Goal: Information Seeking & Learning: Learn about a topic

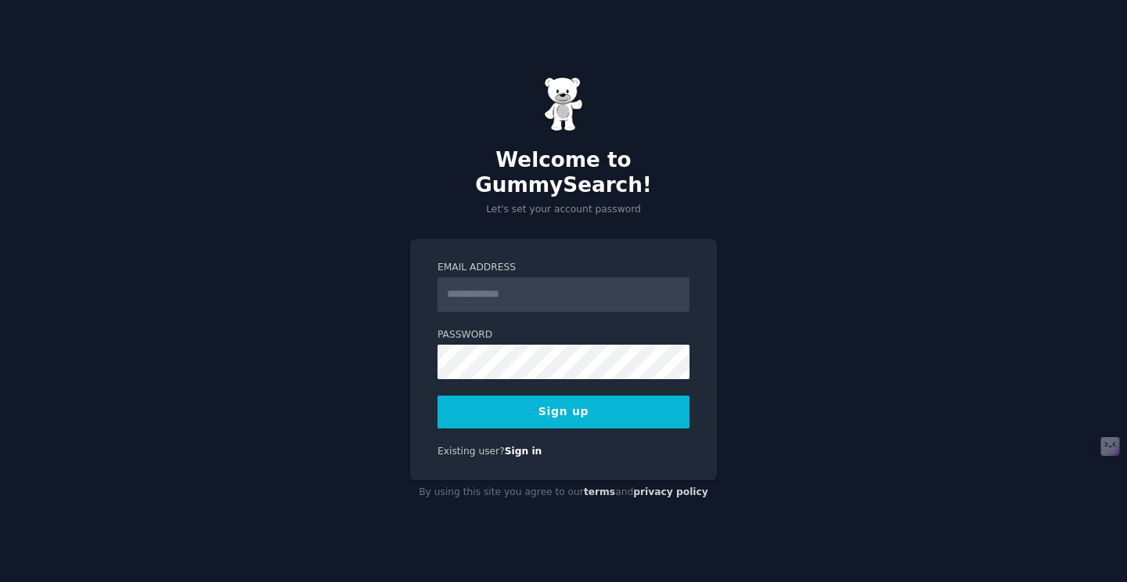
click at [512, 286] on input "Email Address" at bounding box center [564, 294] width 252 height 34
type input "**********"
click at [532, 401] on button "Sign up" at bounding box center [564, 411] width 252 height 33
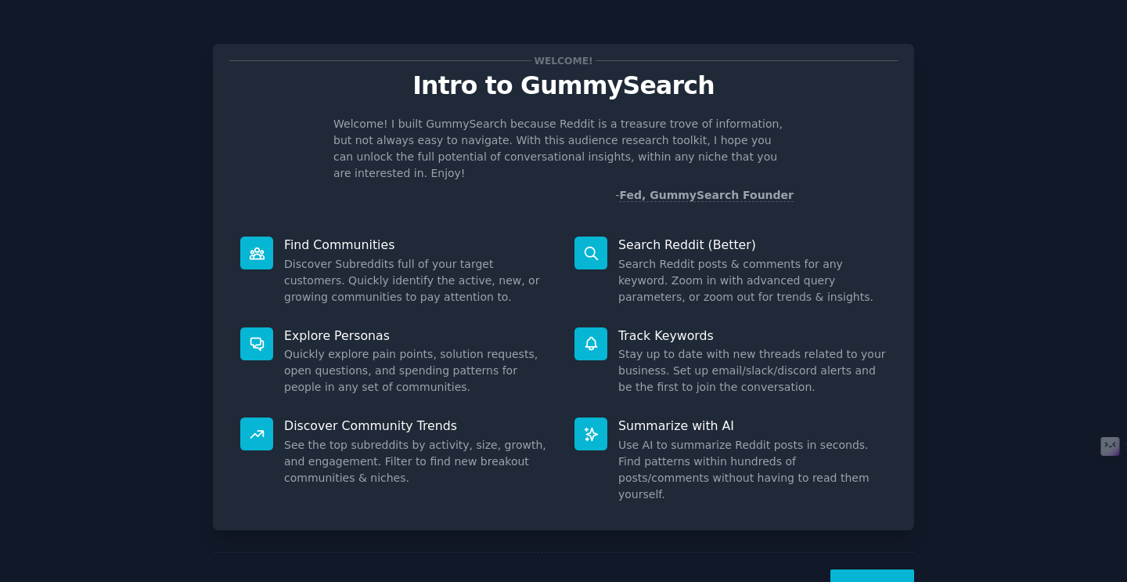
click at [867, 569] on button "Next" at bounding box center [873, 588] width 84 height 38
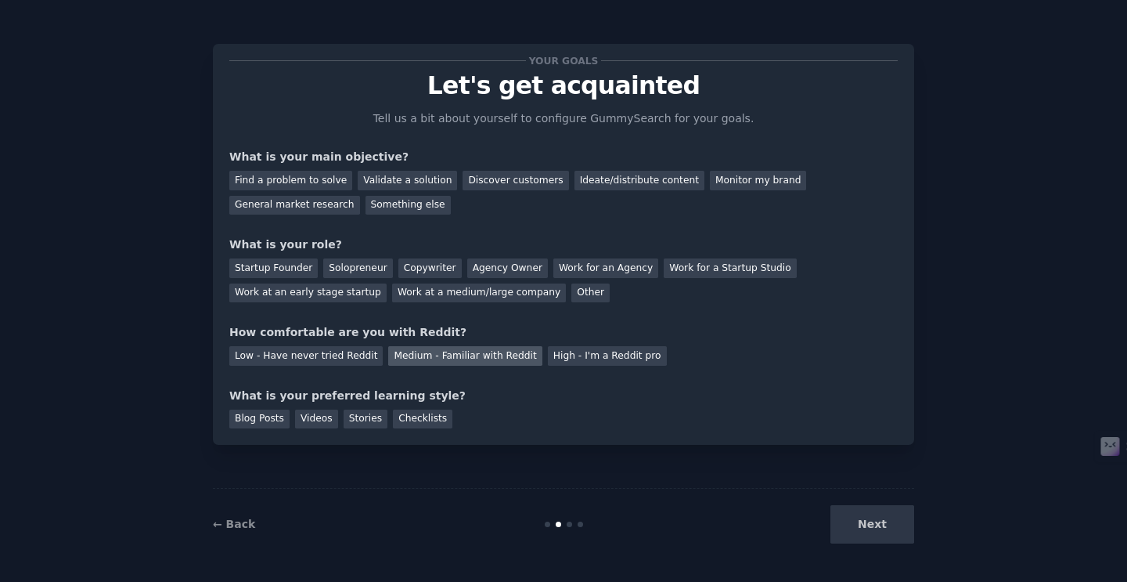
click at [435, 358] on div "Medium - Familiar with Reddit" at bounding box center [464, 356] width 153 height 20
click at [413, 420] on div "Checklists" at bounding box center [422, 419] width 59 height 20
click at [367, 272] on div "Solopreneur" at bounding box center [357, 268] width 69 height 20
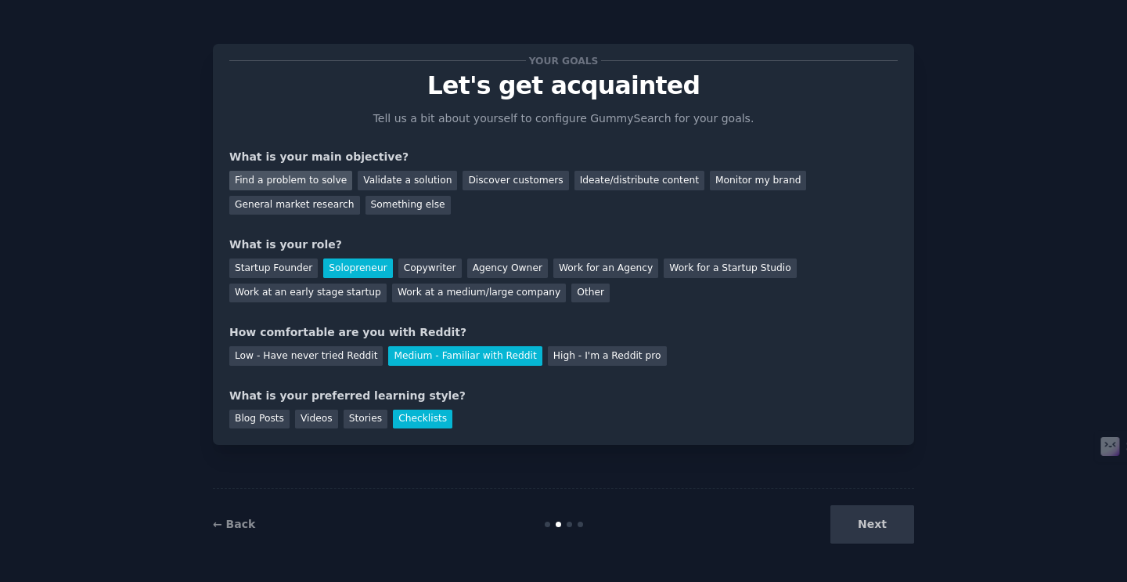
click at [332, 186] on div "Find a problem to solve" at bounding box center [290, 181] width 123 height 20
click at [870, 528] on button "Next" at bounding box center [873, 524] width 84 height 38
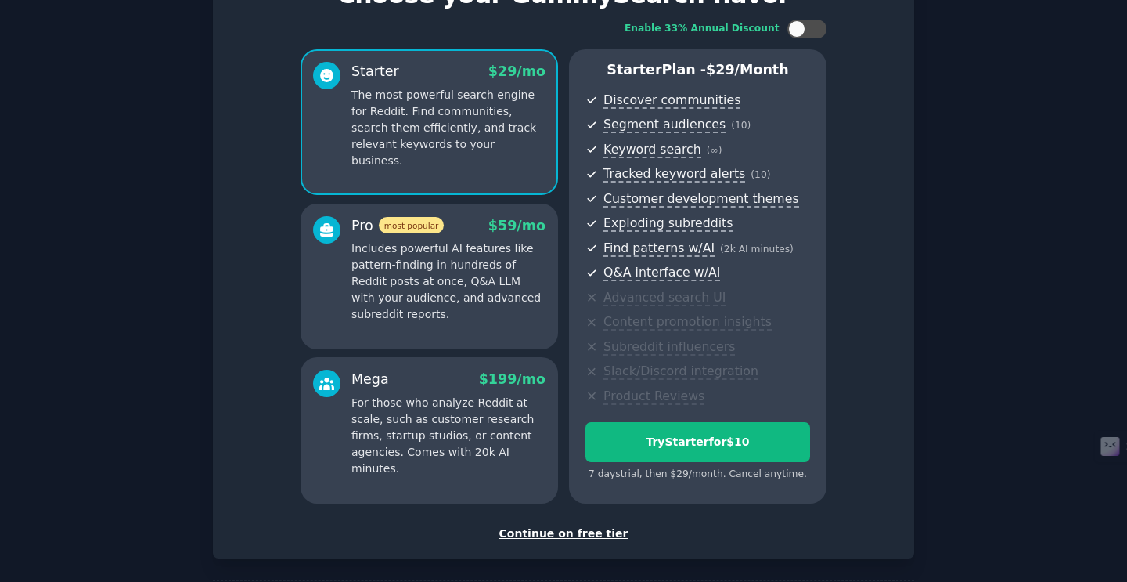
scroll to position [97, 0]
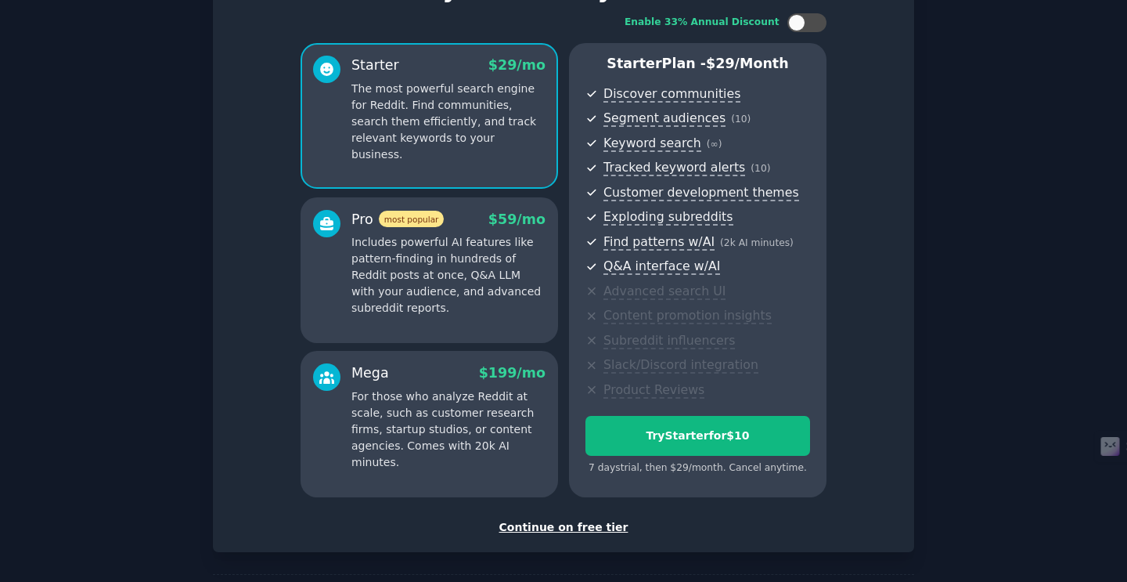
click at [546, 522] on div "Continue on free tier" at bounding box center [563, 527] width 669 height 16
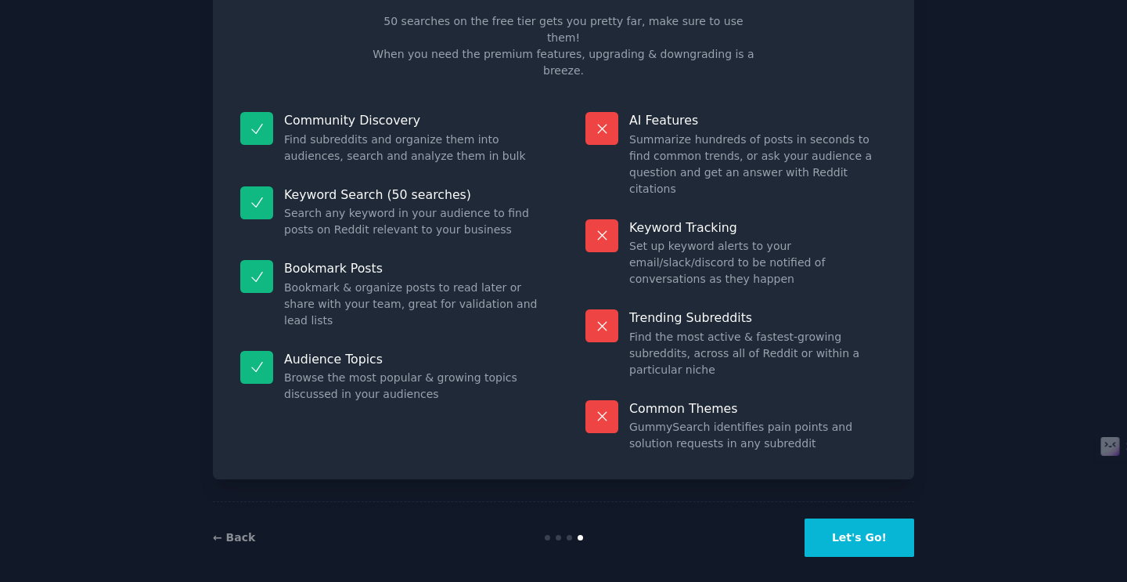
scroll to position [28, 0]
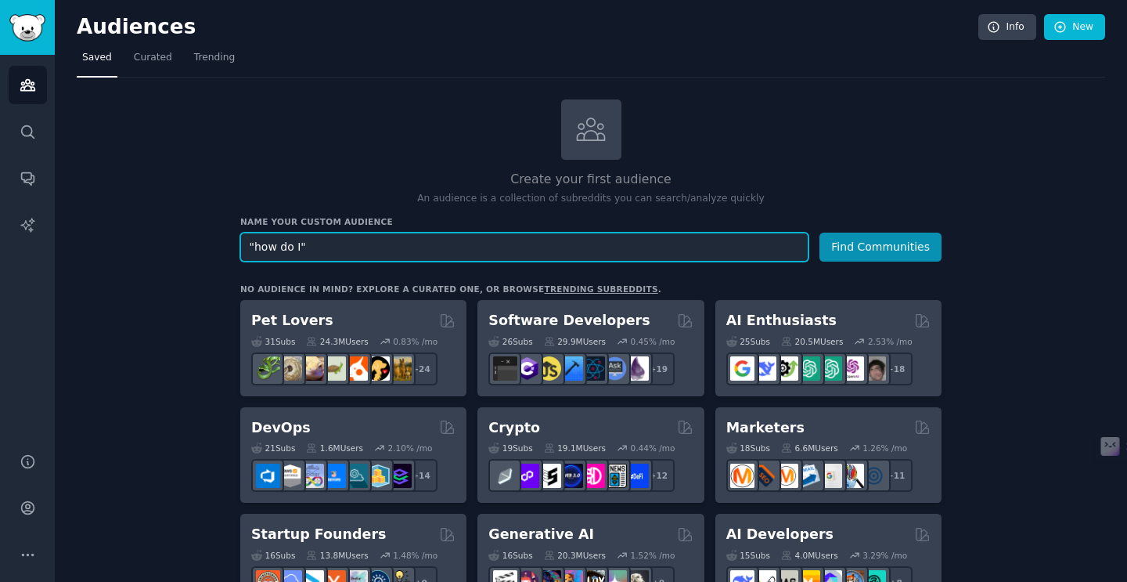
type input ""how do I""
click at [820, 232] on button "Find Communities" at bounding box center [881, 246] width 122 height 29
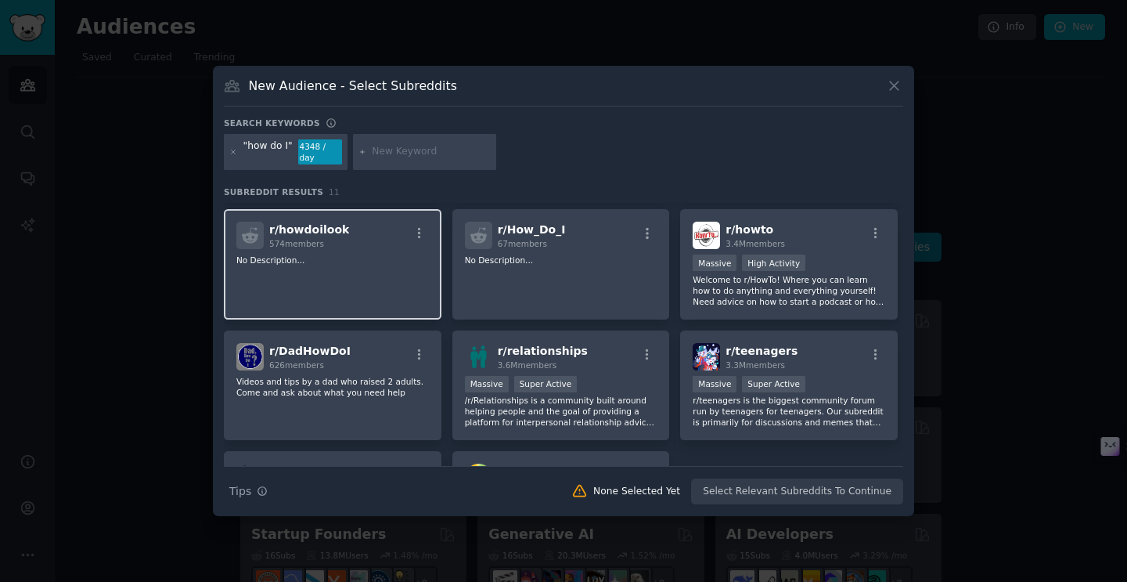
scroll to position [116, 0]
click at [892, 81] on icon at bounding box center [894, 85] width 16 height 16
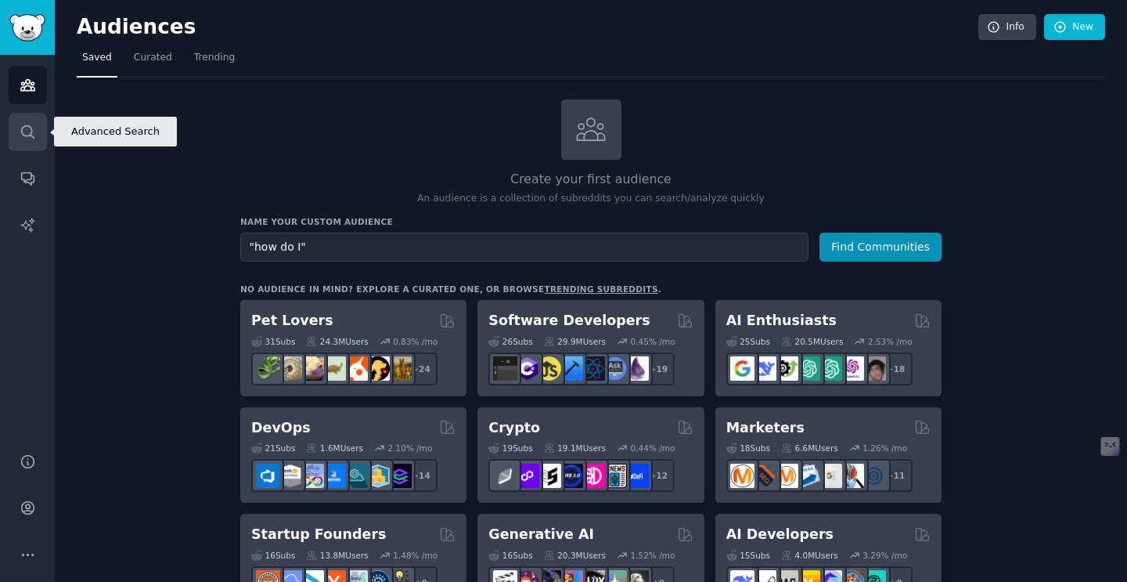
click at [27, 136] on icon "Sidebar" at bounding box center [28, 132] width 16 height 16
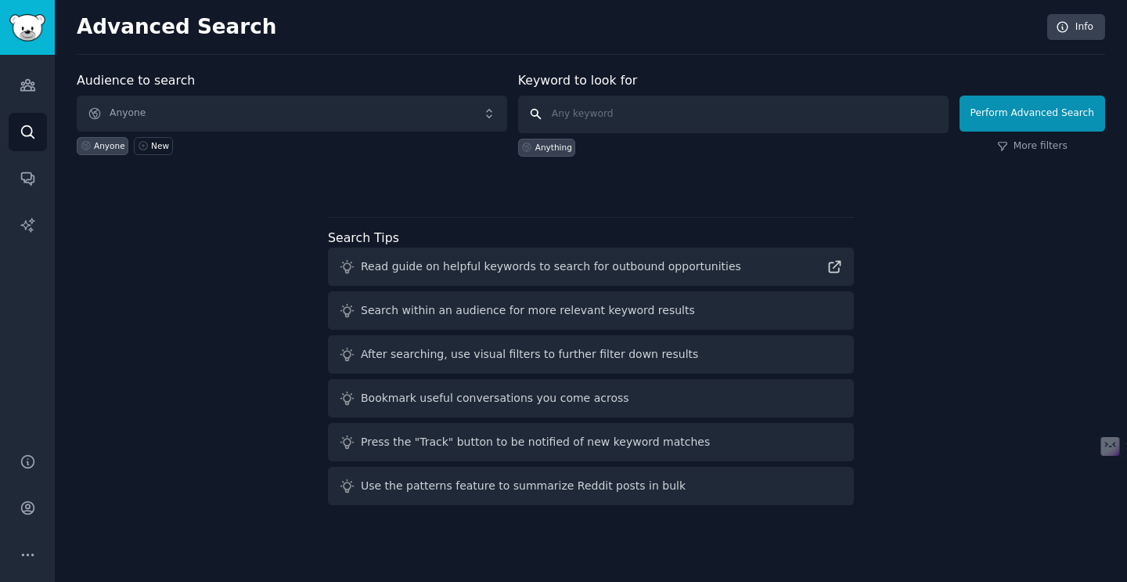
click at [647, 110] on input "text" at bounding box center [733, 115] width 431 height 38
type input "h"
type input ""how do I""
click at [1037, 152] on link "More filters" at bounding box center [1032, 146] width 70 height 14
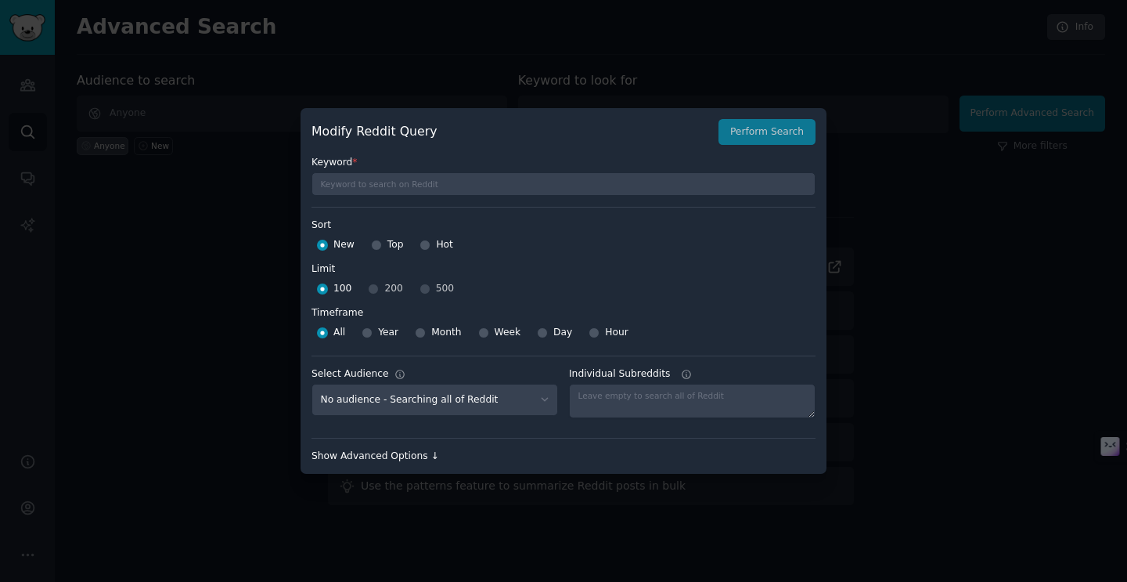
click at [420, 449] on div "Show Advanced Options ↓" at bounding box center [564, 456] width 504 height 14
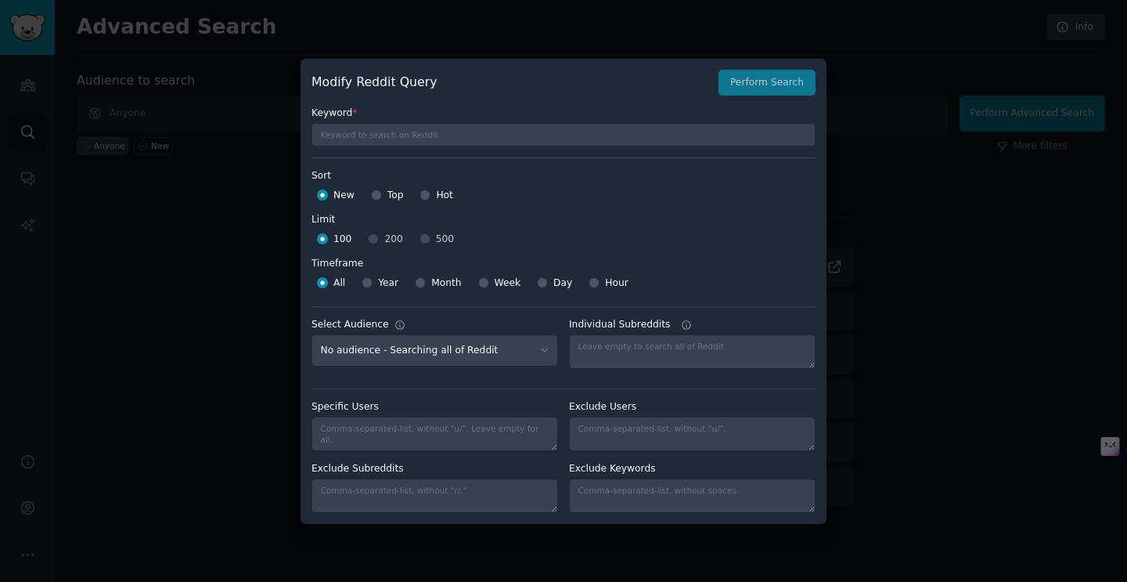
click at [767, 84] on div "Modify Reddit Query Perform Search" at bounding box center [564, 83] width 504 height 27
click at [759, 90] on div "Modify Reddit Query Perform Search" at bounding box center [564, 83] width 504 height 27
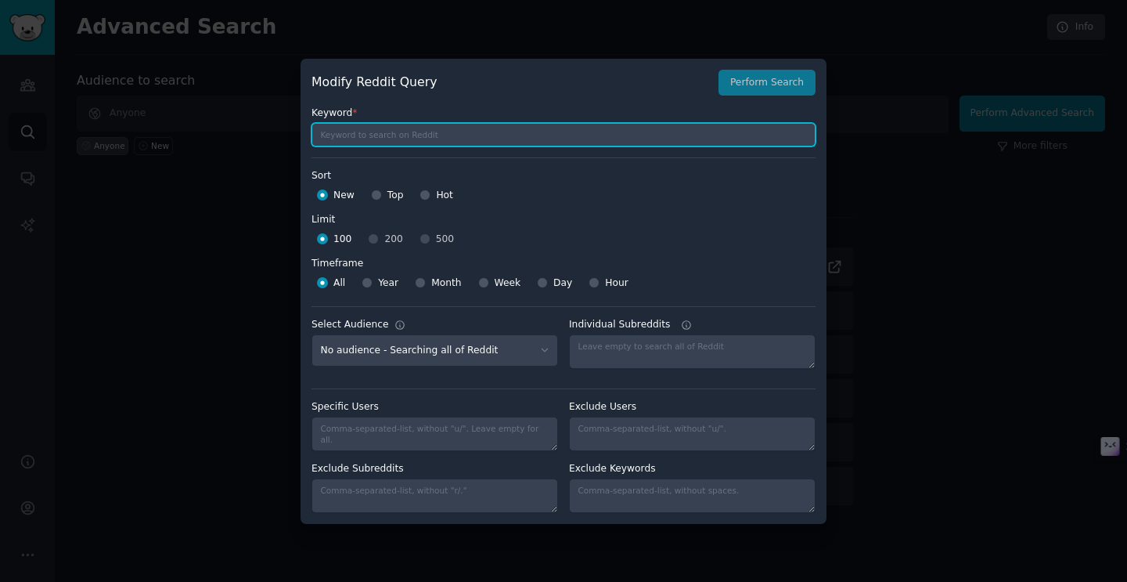
click at [436, 138] on input "text" at bounding box center [564, 134] width 504 height 23
type input ""how do I""
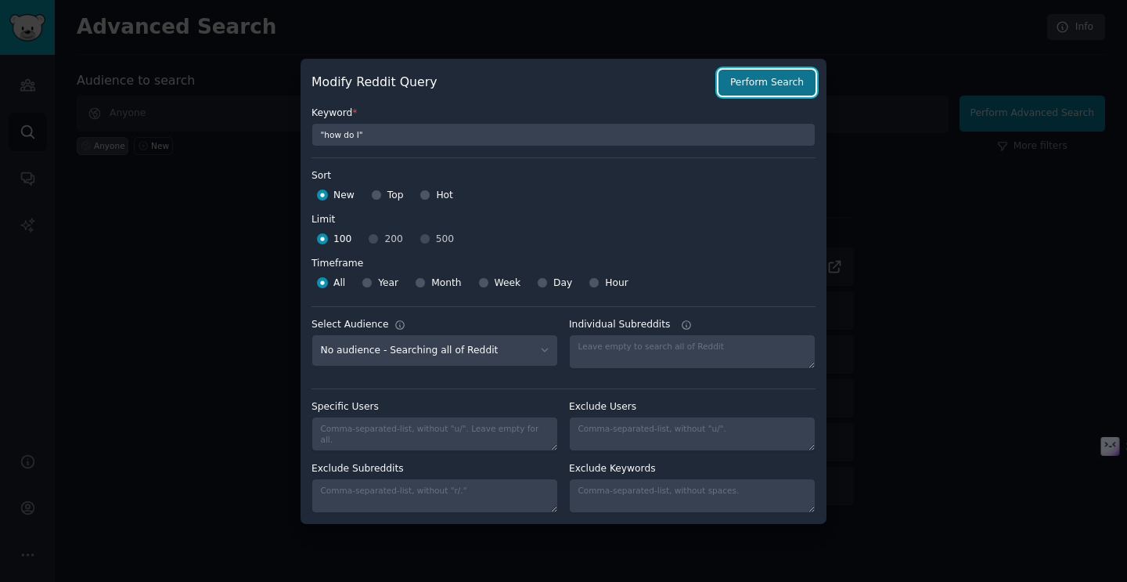
click at [762, 88] on button "Perform Search" at bounding box center [767, 83] width 97 height 27
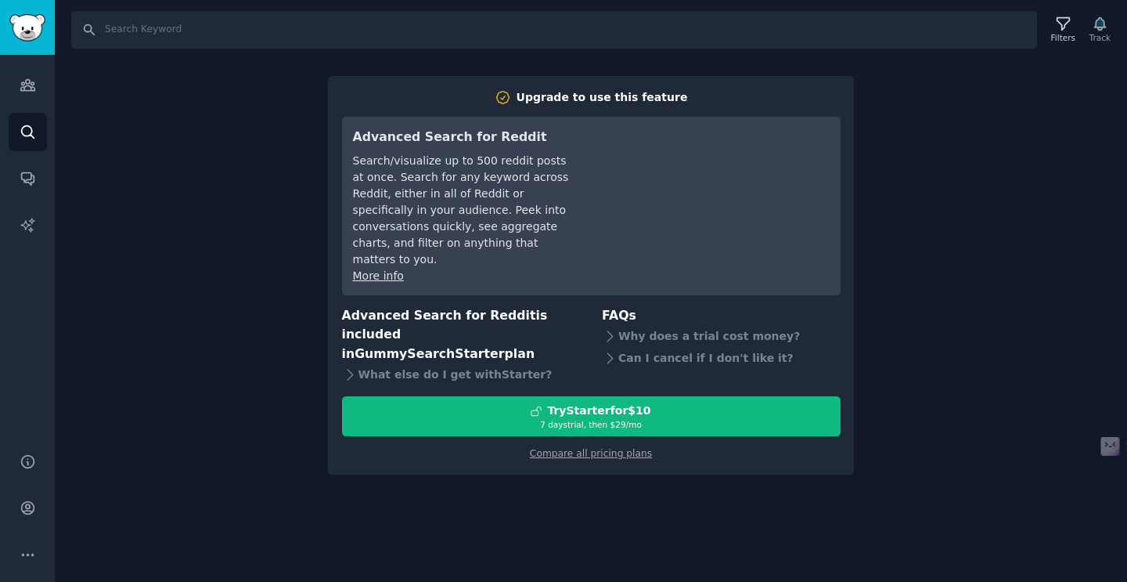
click at [997, 253] on div "Search Filters Track Upgrade to use this feature Advanced Search for Reddit Sea…" at bounding box center [591, 291] width 1072 height 582
click at [118, 20] on input "Search" at bounding box center [554, 30] width 966 height 38
type input ""how do I""
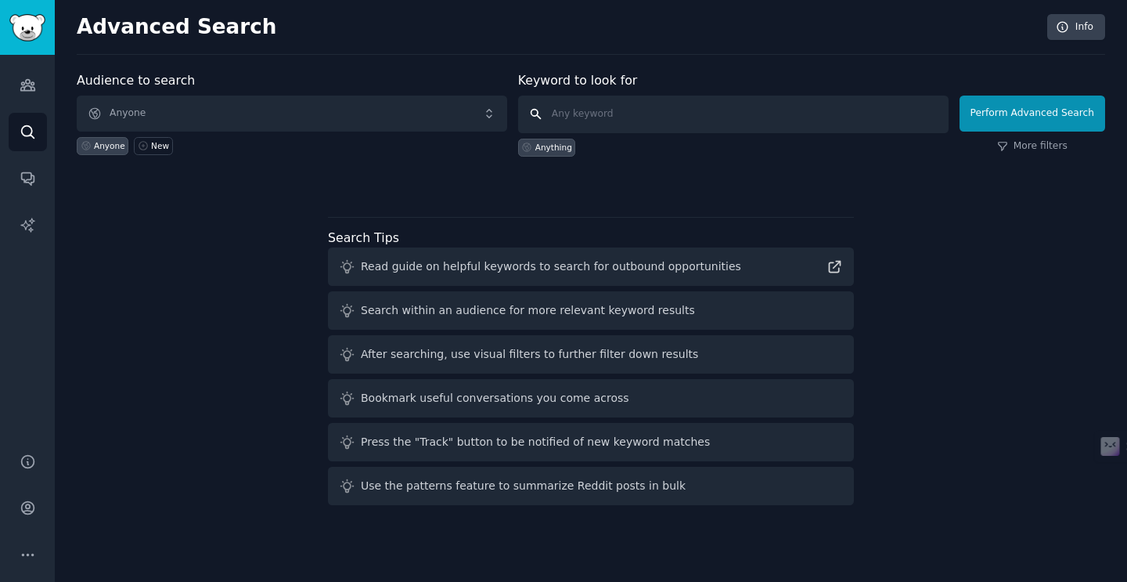
click at [605, 103] on input "text" at bounding box center [733, 115] width 431 height 38
type input ""how do I""
click button "Perform Advanced Search" at bounding box center [1033, 114] width 146 height 36
click at [15, 85] on link "Audiences" at bounding box center [28, 85] width 38 height 38
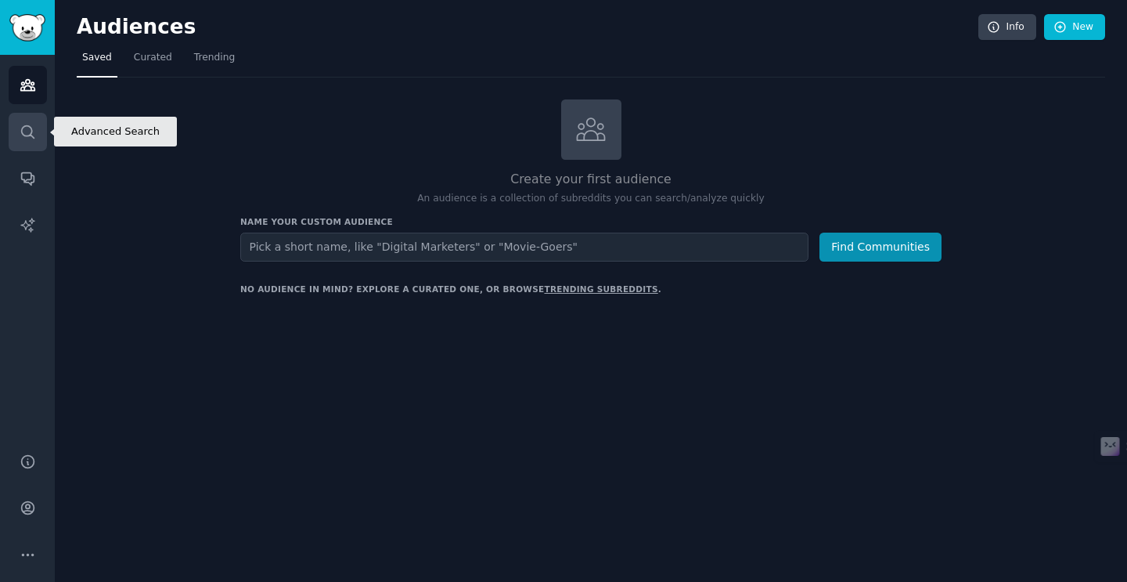
click at [30, 129] on icon "Sidebar" at bounding box center [28, 132] width 16 height 16
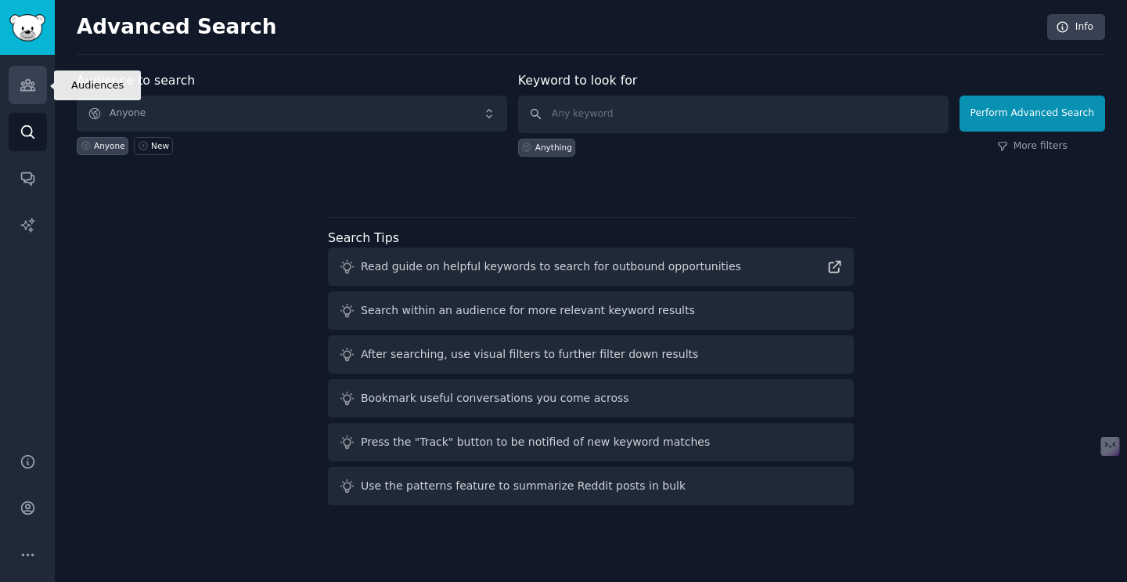
click at [22, 73] on link "Audiences" at bounding box center [28, 85] width 38 height 38
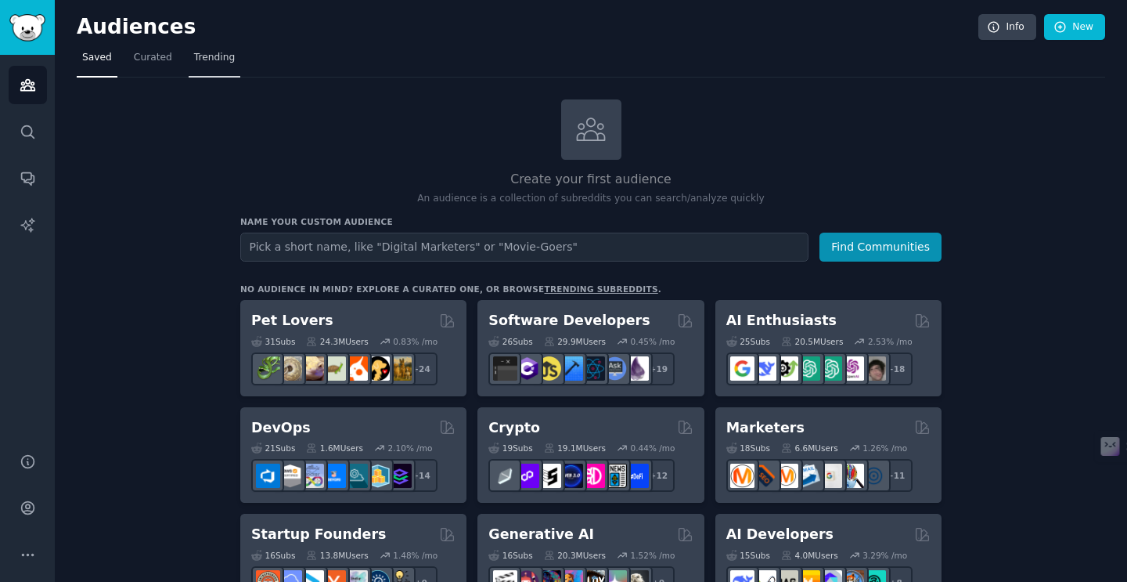
click at [204, 57] on span "Trending" at bounding box center [214, 58] width 41 height 14
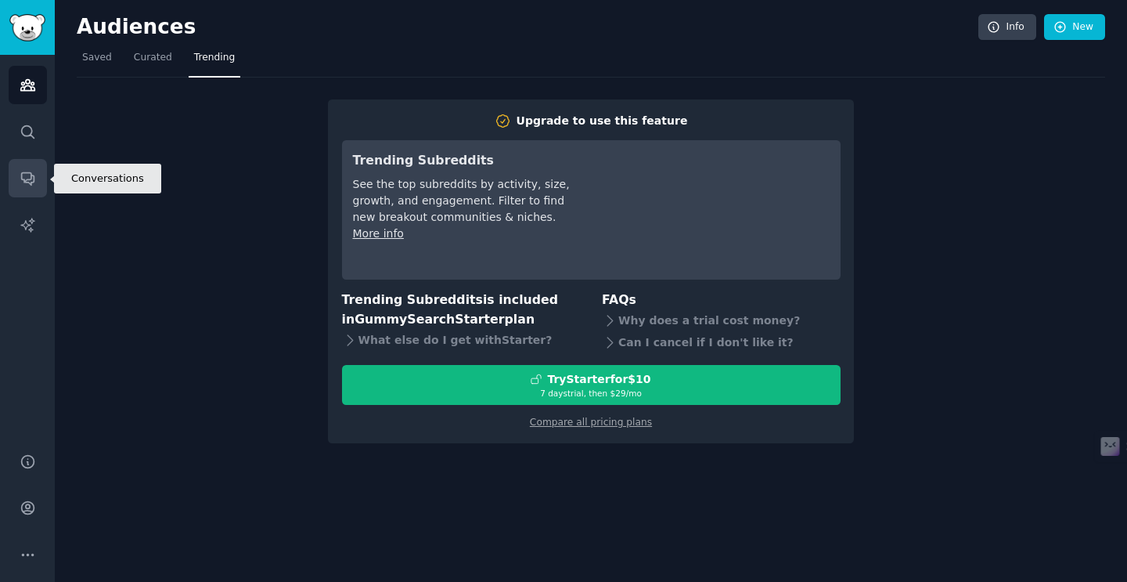
click at [30, 174] on icon "Sidebar" at bounding box center [27, 179] width 13 height 13
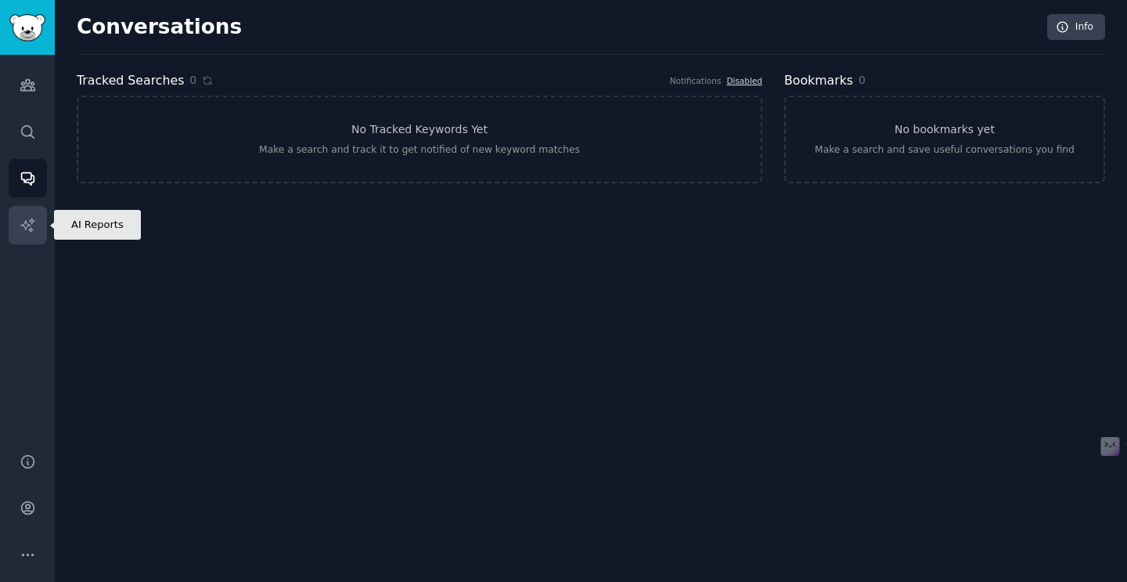
click at [31, 226] on icon "Sidebar" at bounding box center [28, 225] width 16 height 16
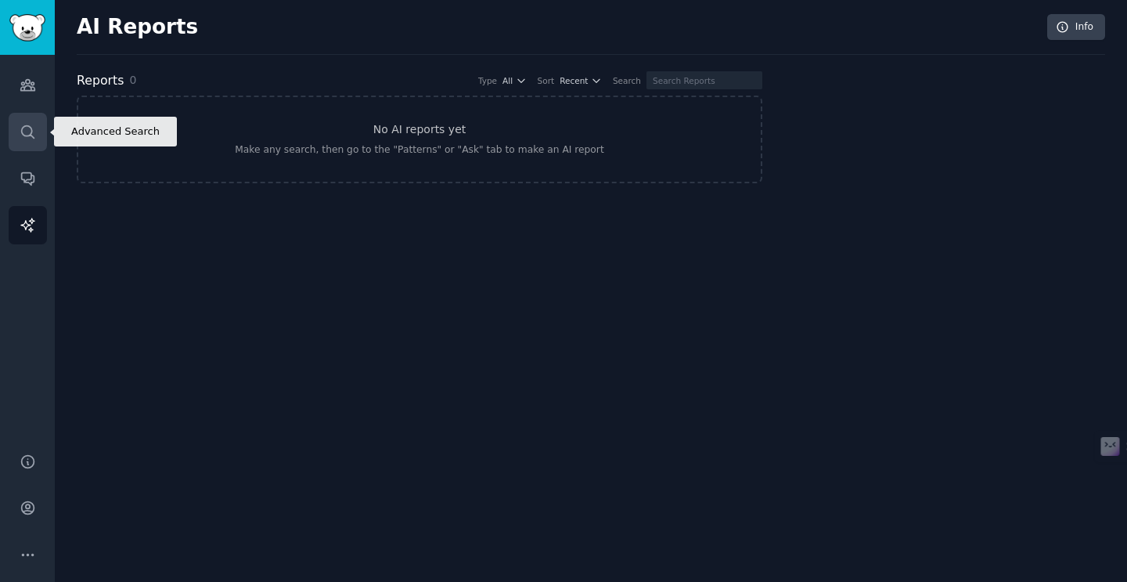
click at [22, 126] on icon "Sidebar" at bounding box center [28, 132] width 16 height 16
